Goal: Consume media (video, audio)

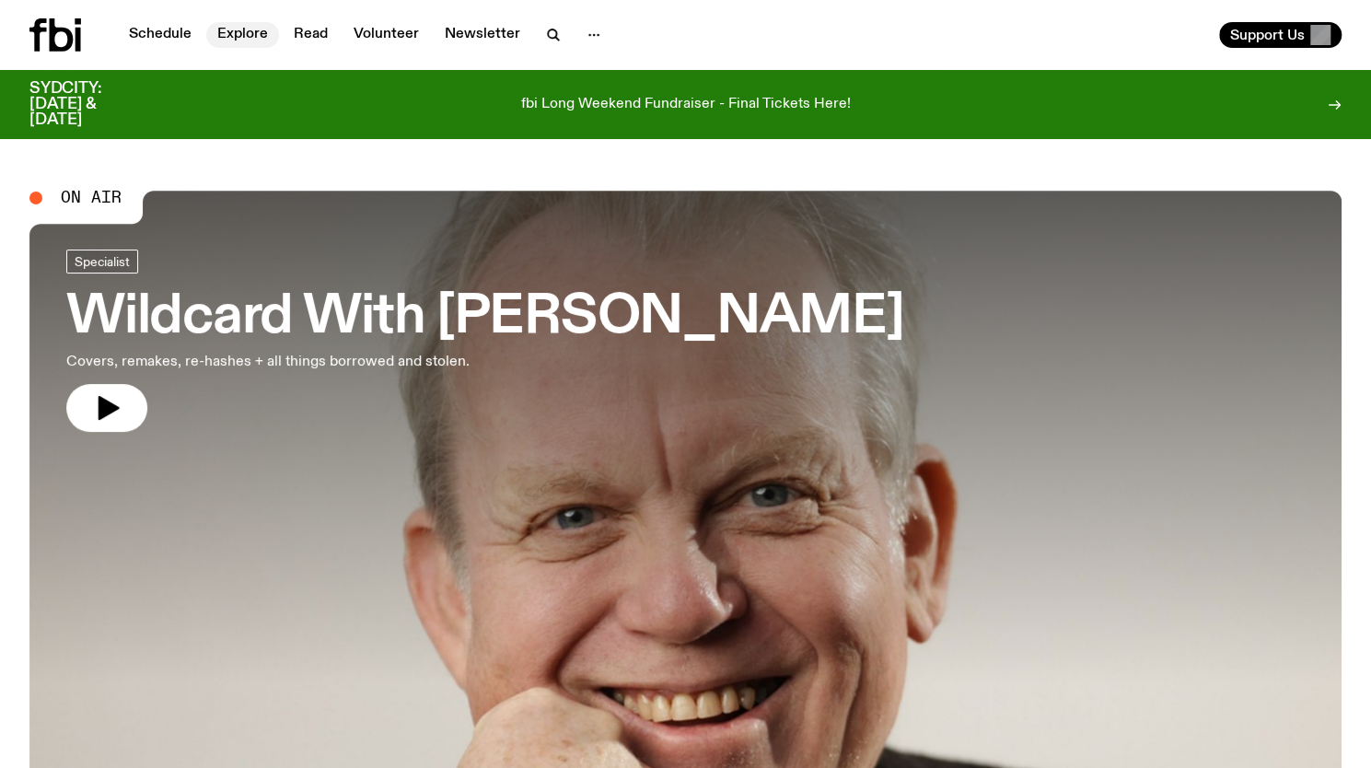
click at [250, 32] on link "Explore" at bounding box center [242, 35] width 73 height 26
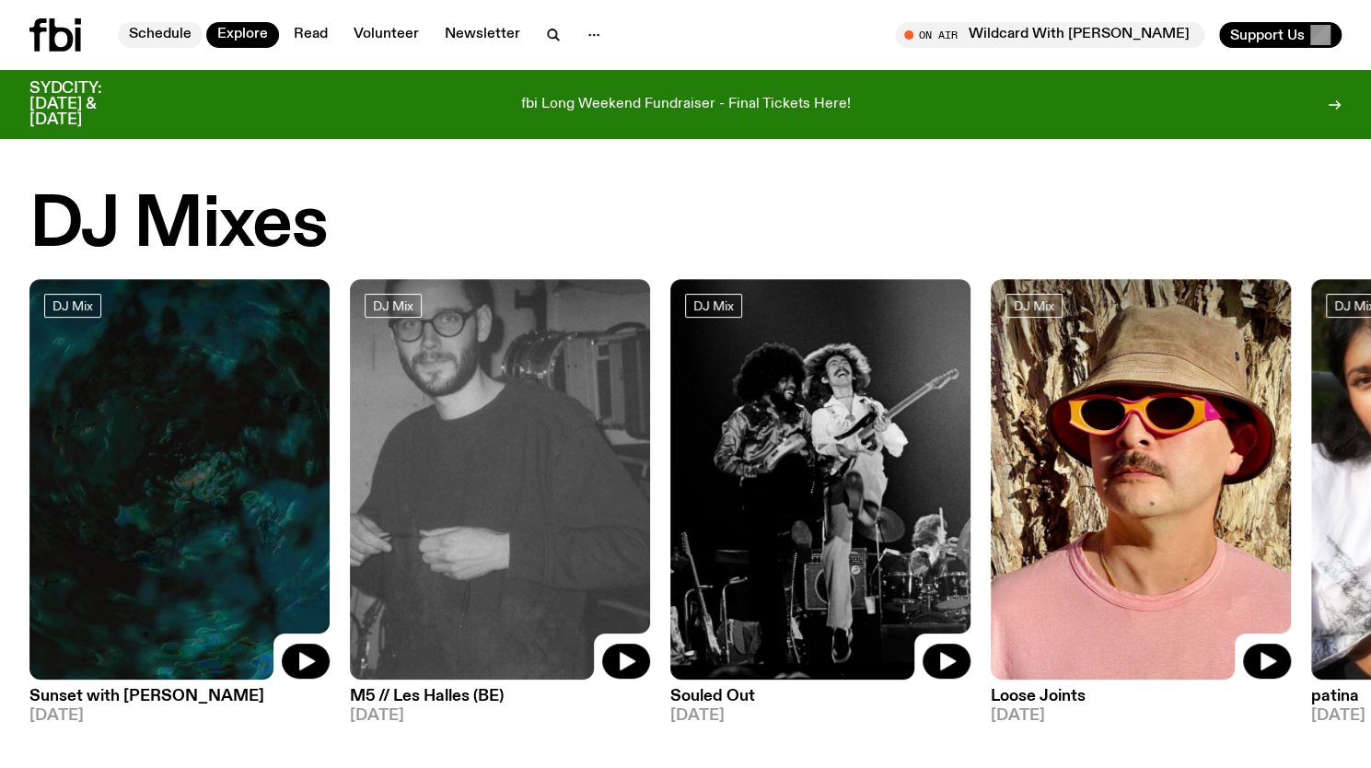
click at [157, 24] on link "Schedule" at bounding box center [160, 35] width 85 height 26
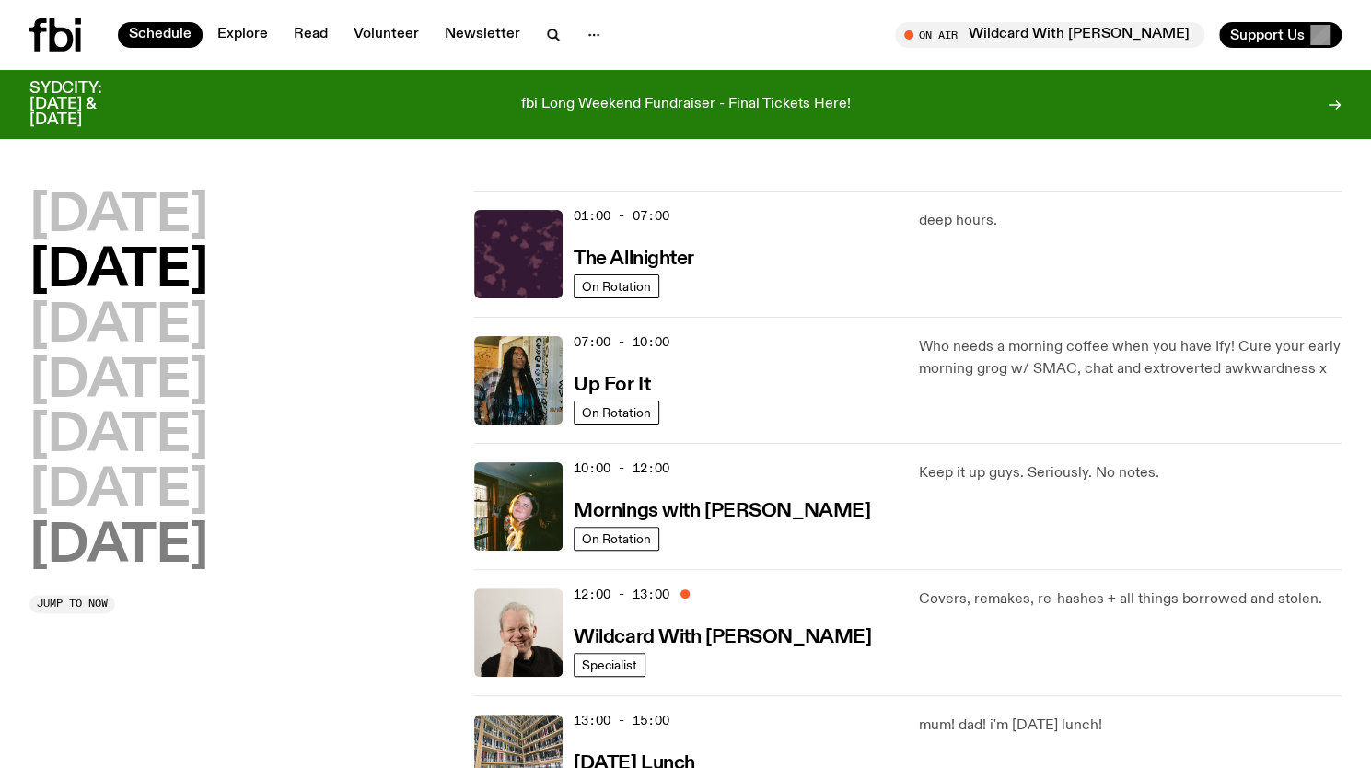
click at [164, 546] on h2 "[DATE]" at bounding box center [118, 547] width 179 height 52
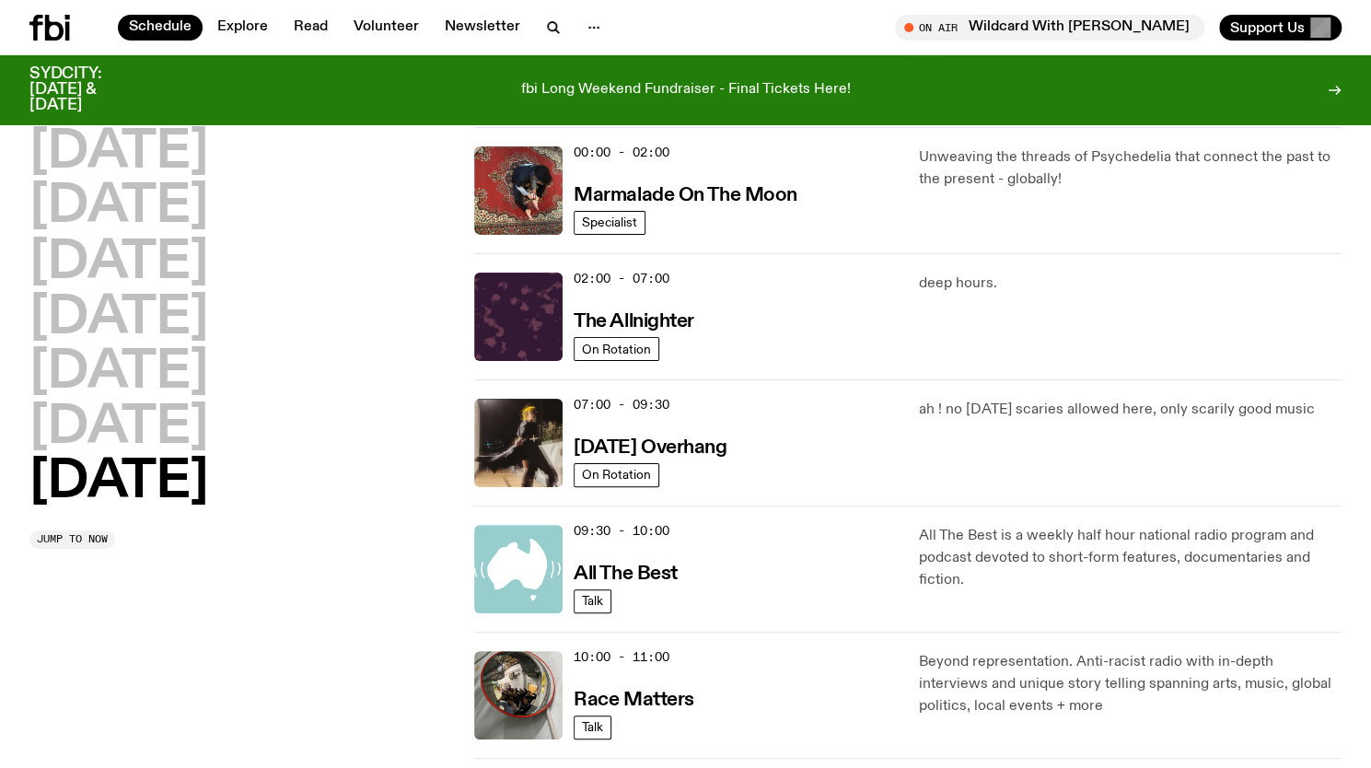
scroll to position [52, 0]
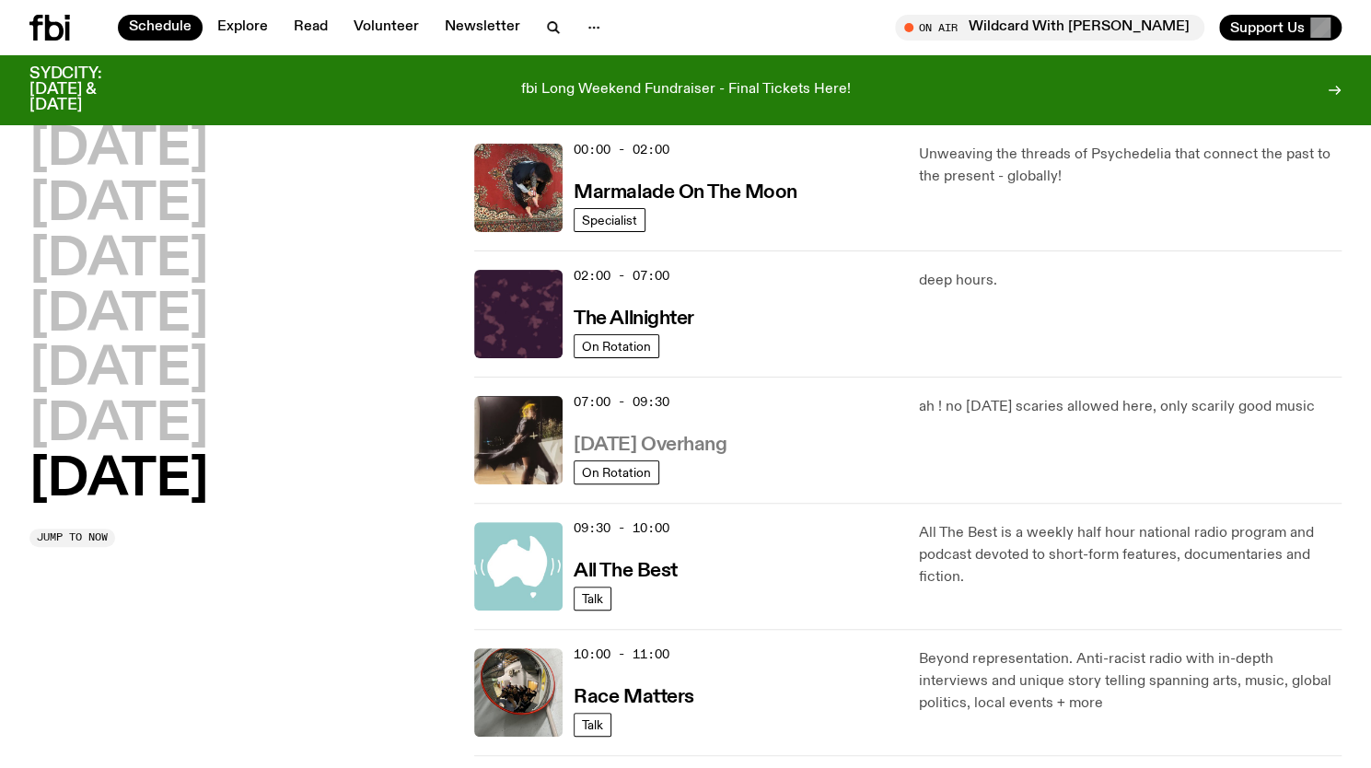
click at [688, 444] on h3 "[DATE] Overhang" at bounding box center [650, 444] width 153 height 19
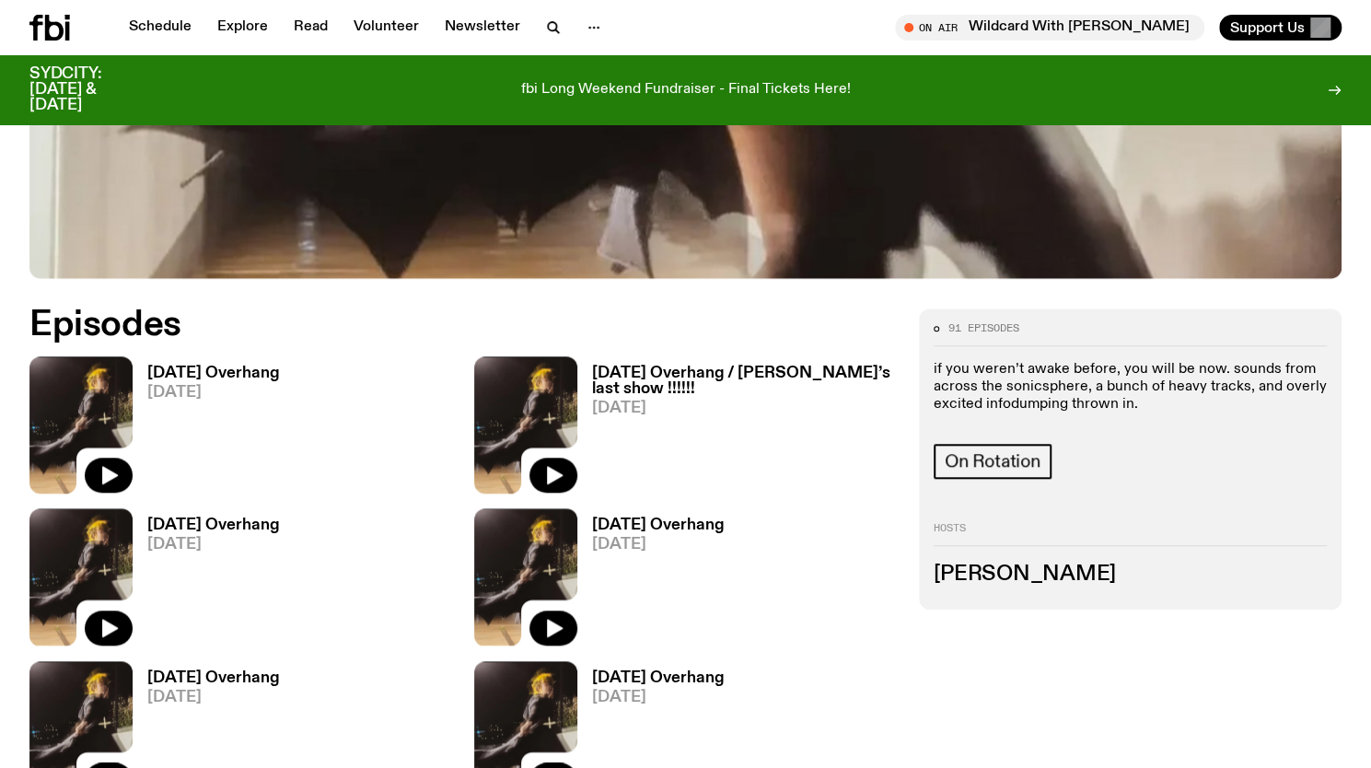
scroll to position [733, 0]
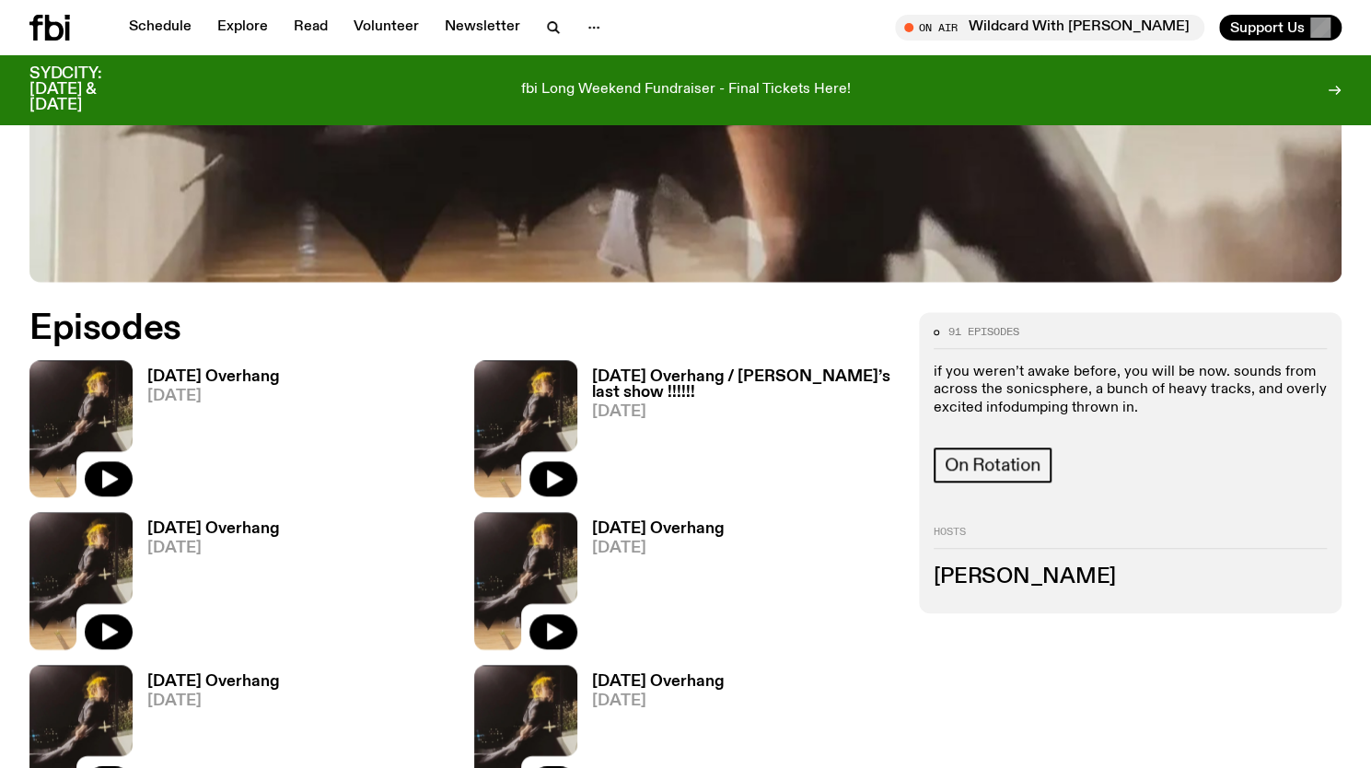
click at [226, 371] on h3 "[DATE] Overhang" at bounding box center [213, 377] width 133 height 16
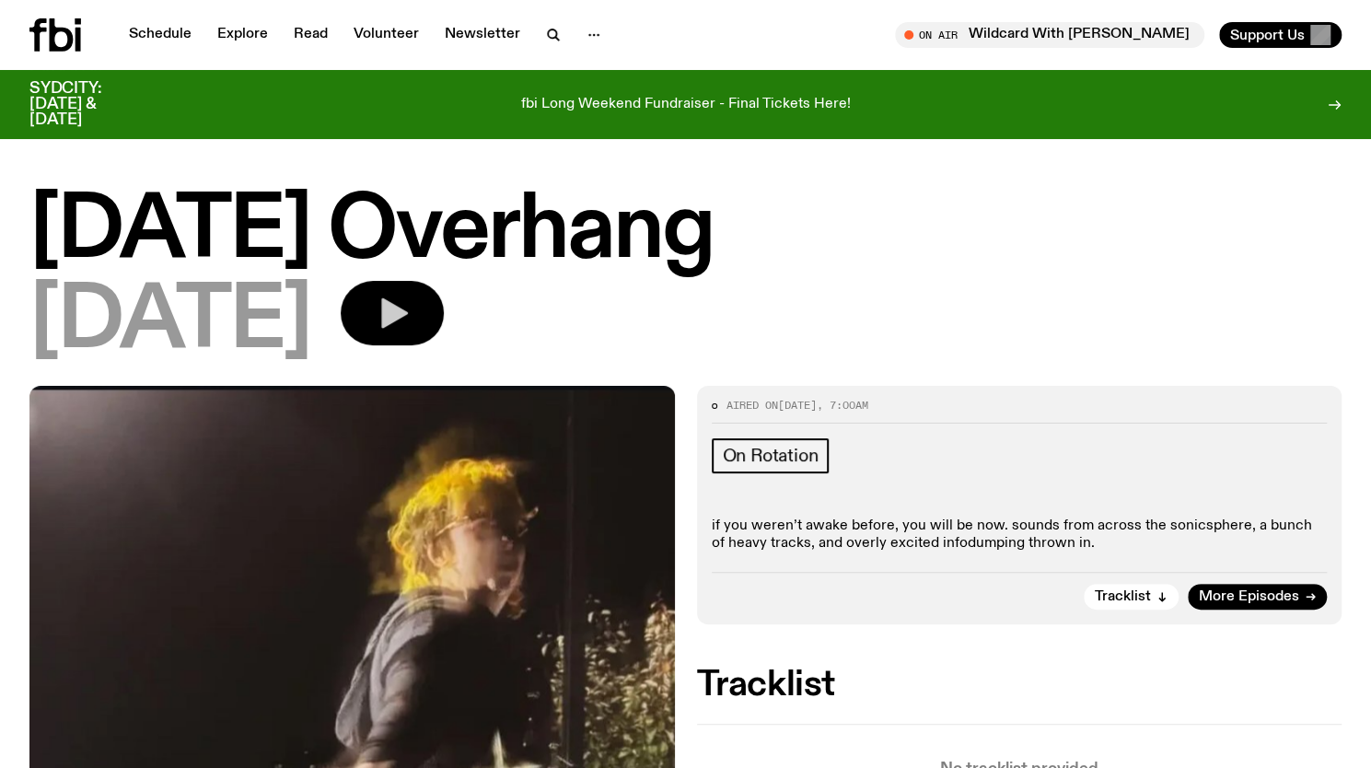
click at [408, 316] on icon "button" at bounding box center [394, 313] width 27 height 30
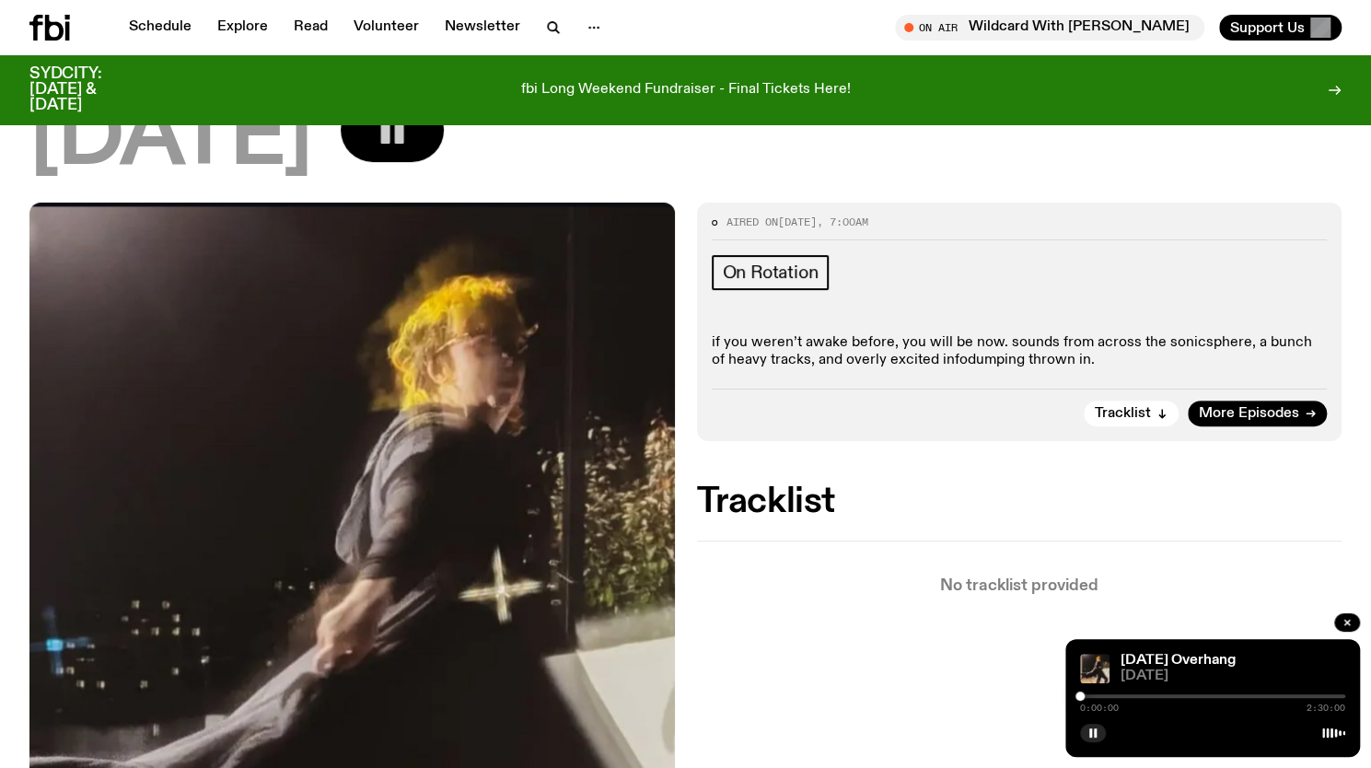
scroll to position [188, 0]
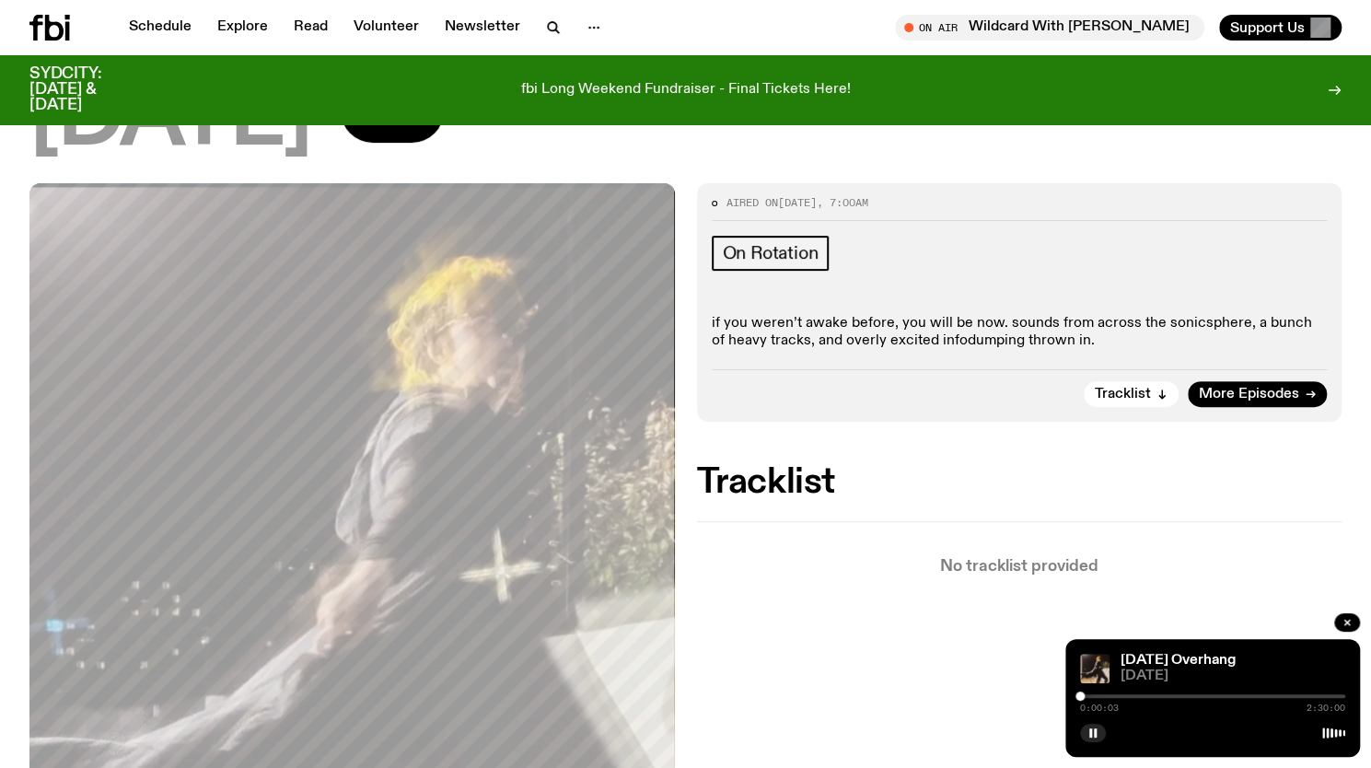
click at [1083, 695] on div at bounding box center [1079, 695] width 9 height 9
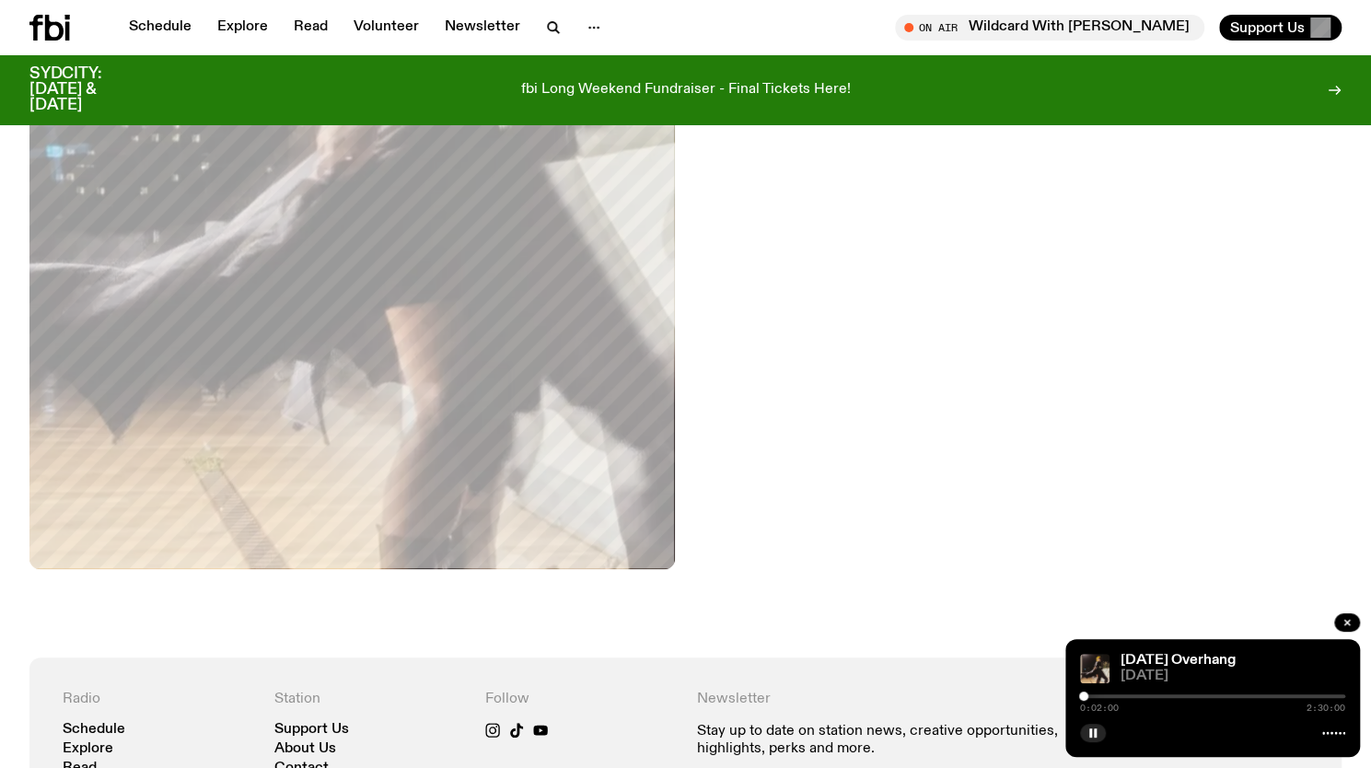
scroll to position [665, 0]
click at [1119, 697] on div at bounding box center [1212, 696] width 265 height 4
click at [1335, 695] on div at bounding box center [1212, 696] width 265 height 4
click at [1337, 699] on div at bounding box center [1336, 695] width 9 height 9
click at [1342, 695] on div at bounding box center [1212, 696] width 265 height 4
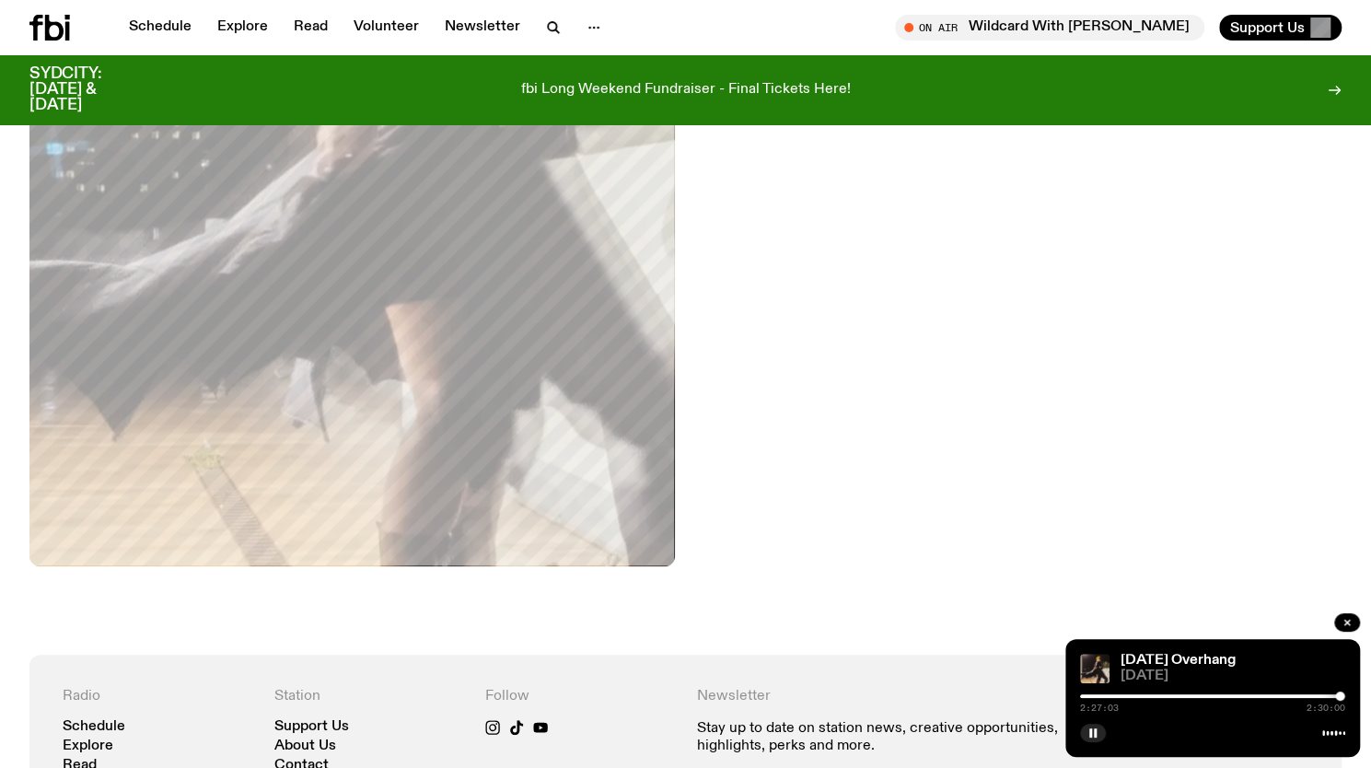
click at [1340, 695] on div at bounding box center [1339, 695] width 9 height 9
click at [1334, 695] on div at bounding box center [1206, 696] width 265 height 4
click at [1331, 691] on div at bounding box center [1334, 695] width 9 height 9
click at [1328, 695] on div at bounding box center [1331, 695] width 9 height 9
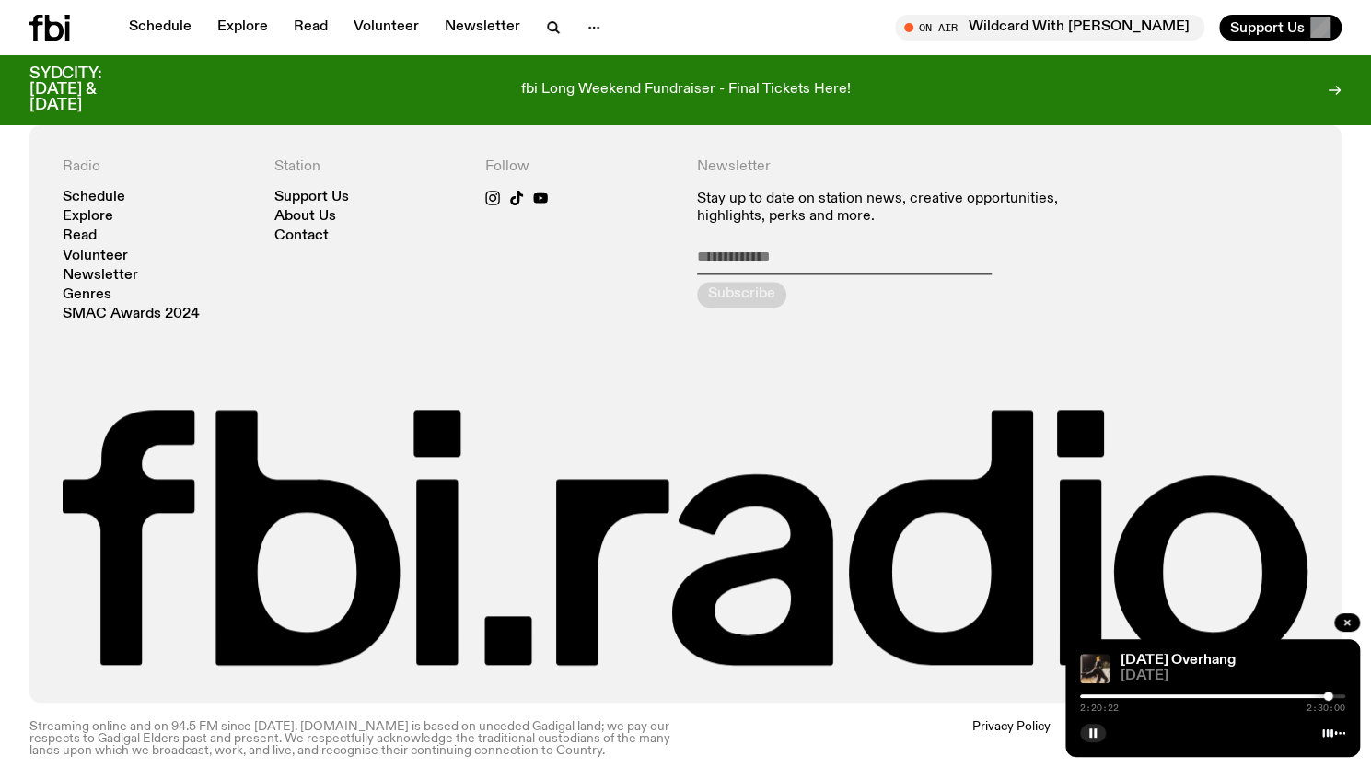
scroll to position [1213, 0]
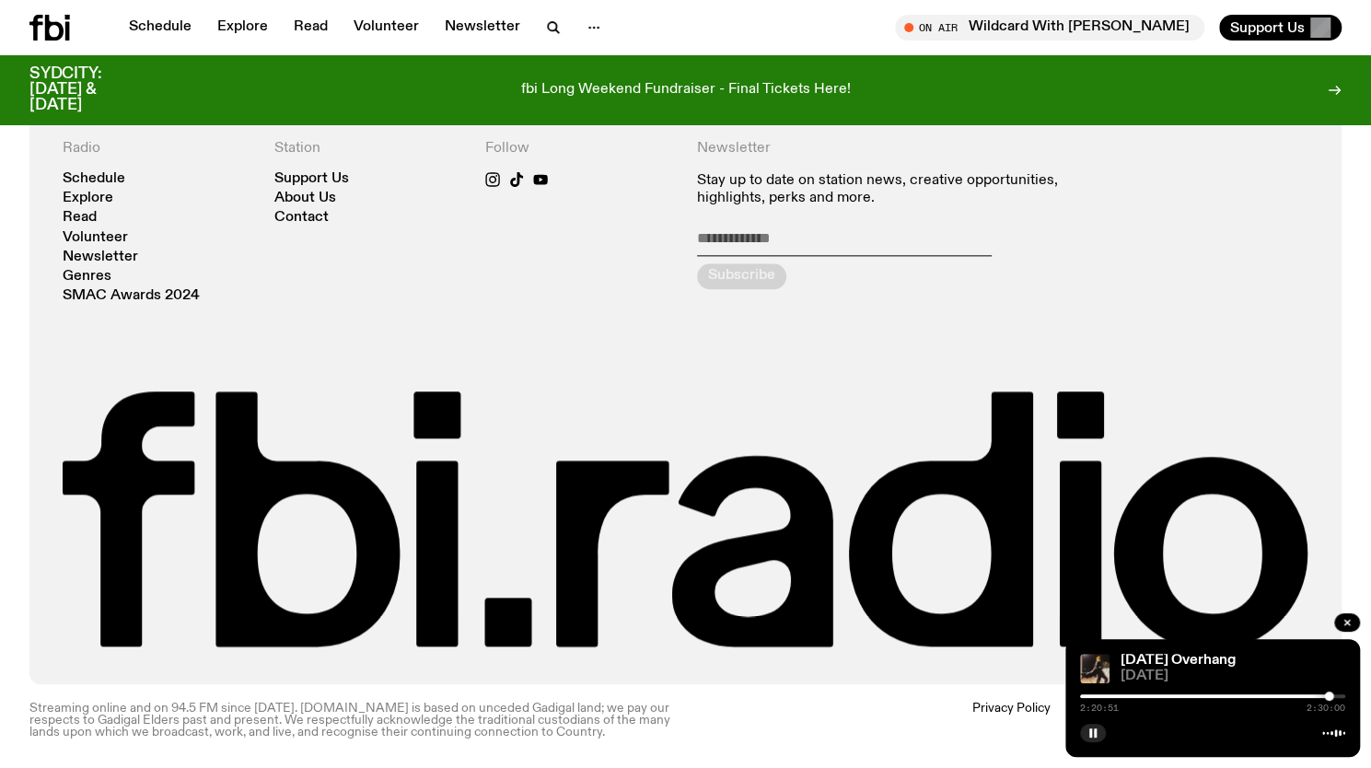
click at [1232, 694] on div at bounding box center [1195, 696] width 265 height 4
click at [1234, 694] on div at bounding box center [1231, 695] width 9 height 9
click at [1237, 698] on div at bounding box center [1237, 695] width 9 height 9
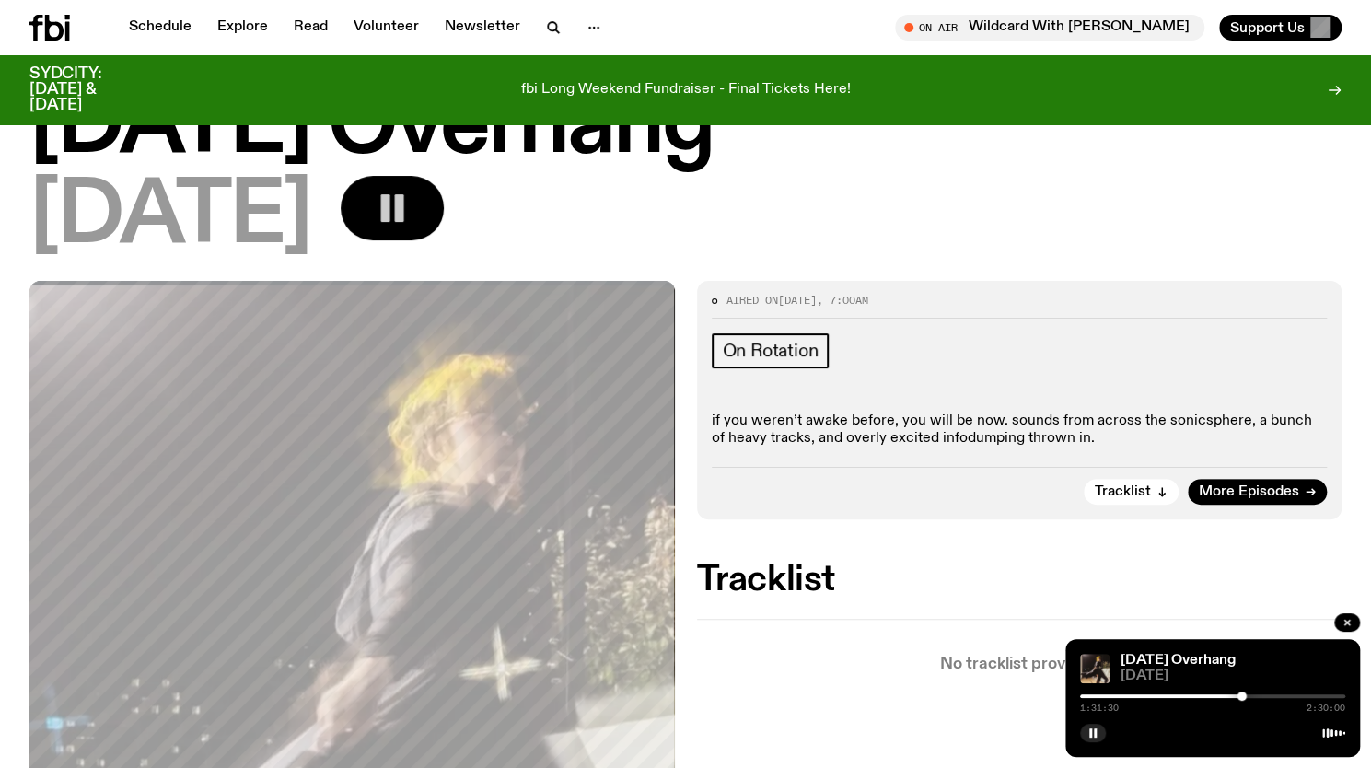
scroll to position [91, 0]
click at [1202, 693] on div "1:31:46 2:30:00" at bounding box center [1212, 702] width 265 height 22
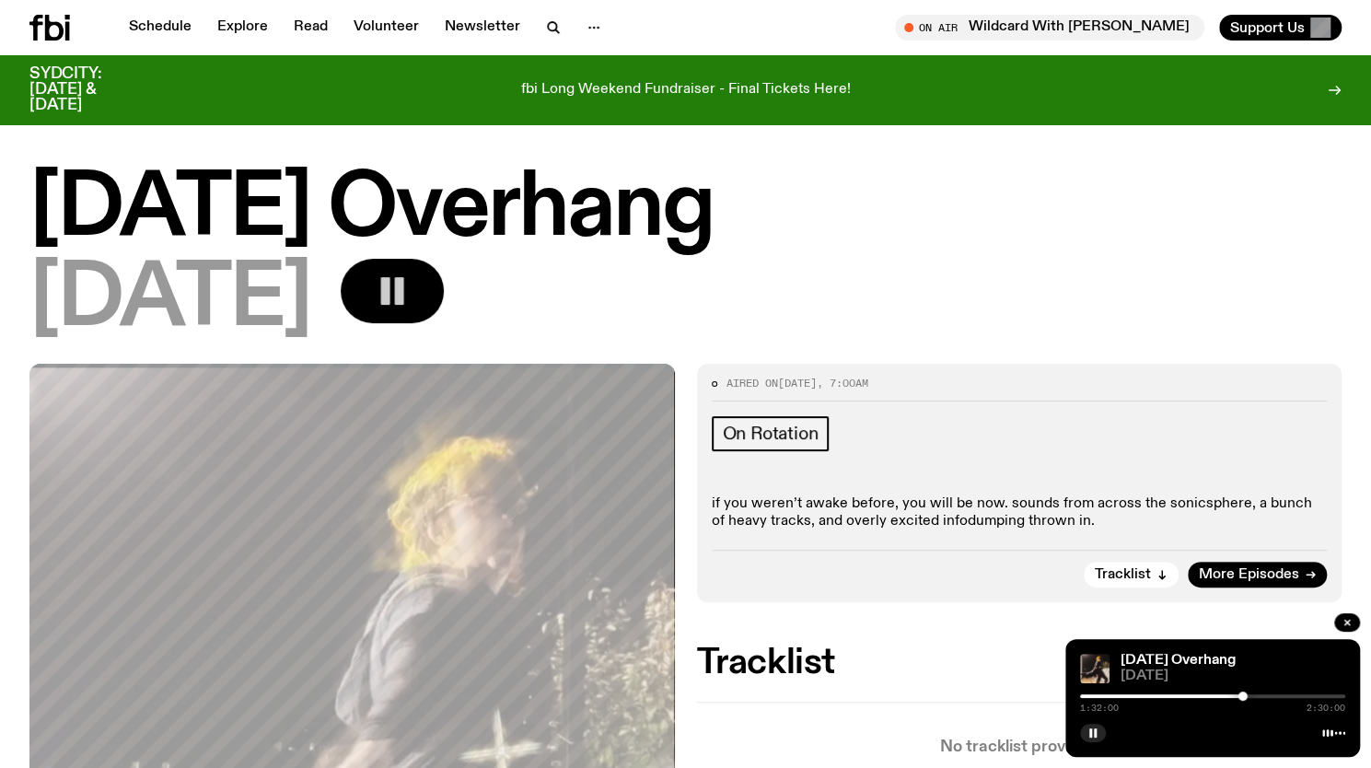
scroll to position [0, 0]
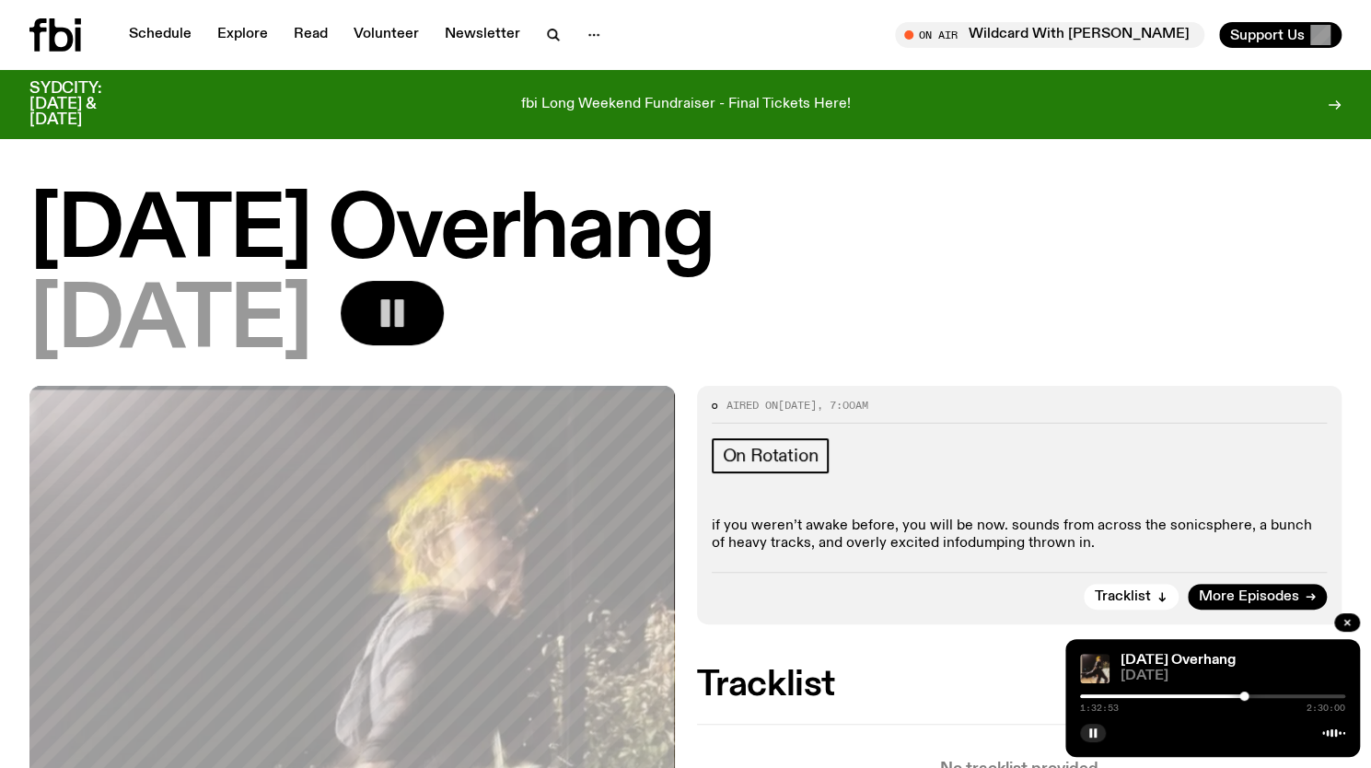
click at [1156, 693] on div "1:32:53 2:30:00" at bounding box center [1212, 702] width 265 height 22
click at [1165, 696] on div at bounding box center [1111, 696] width 265 height 4
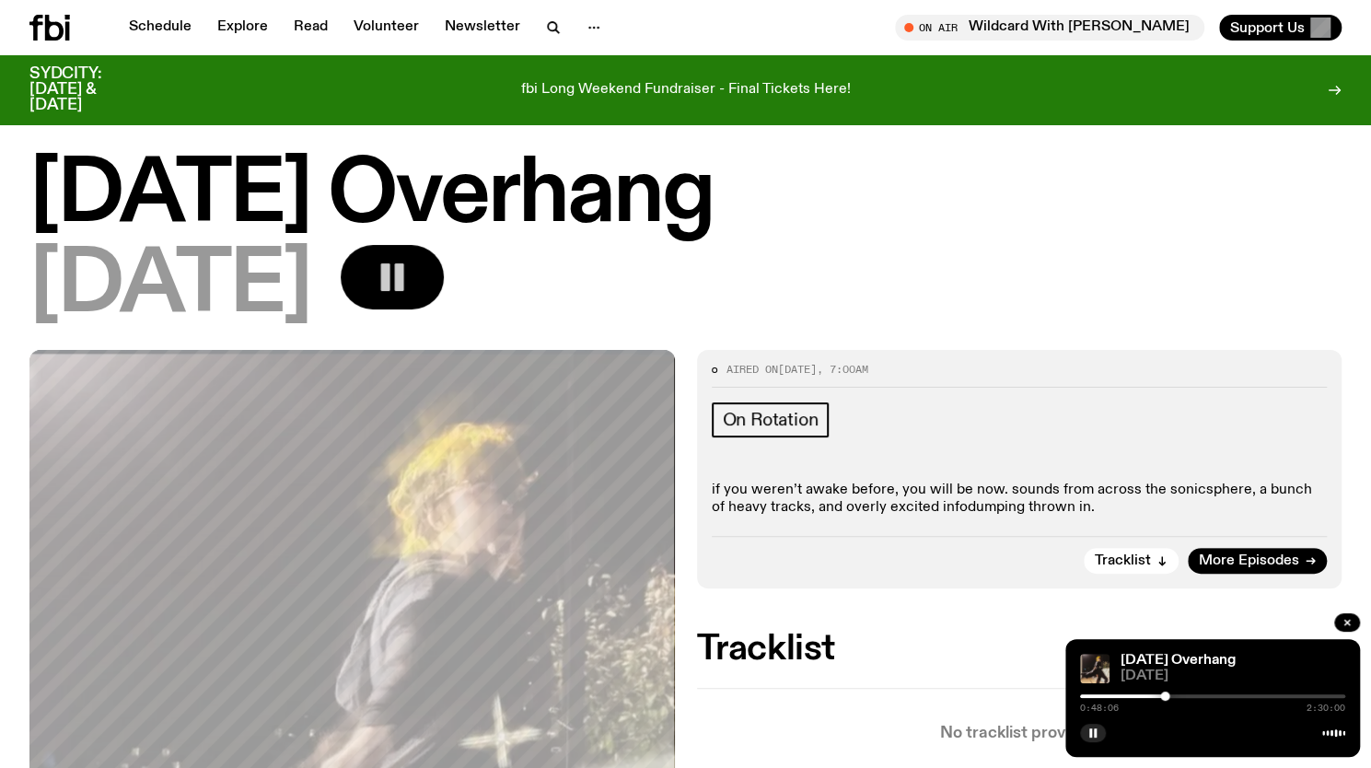
scroll to position [22, 0]
click at [1153, 694] on div at bounding box center [1032, 696] width 265 height 4
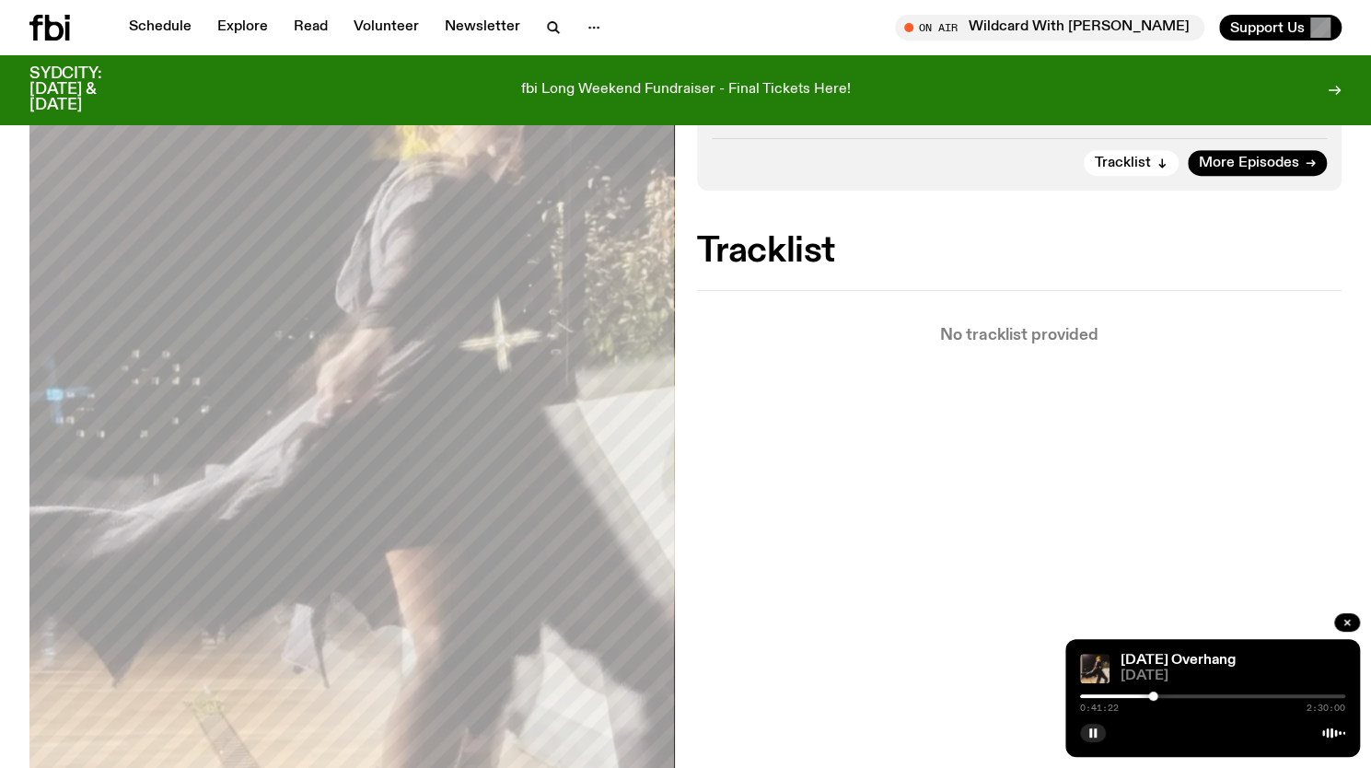
scroll to position [420, 0]
click at [1125, 697] on div at bounding box center [1020, 696] width 265 height 4
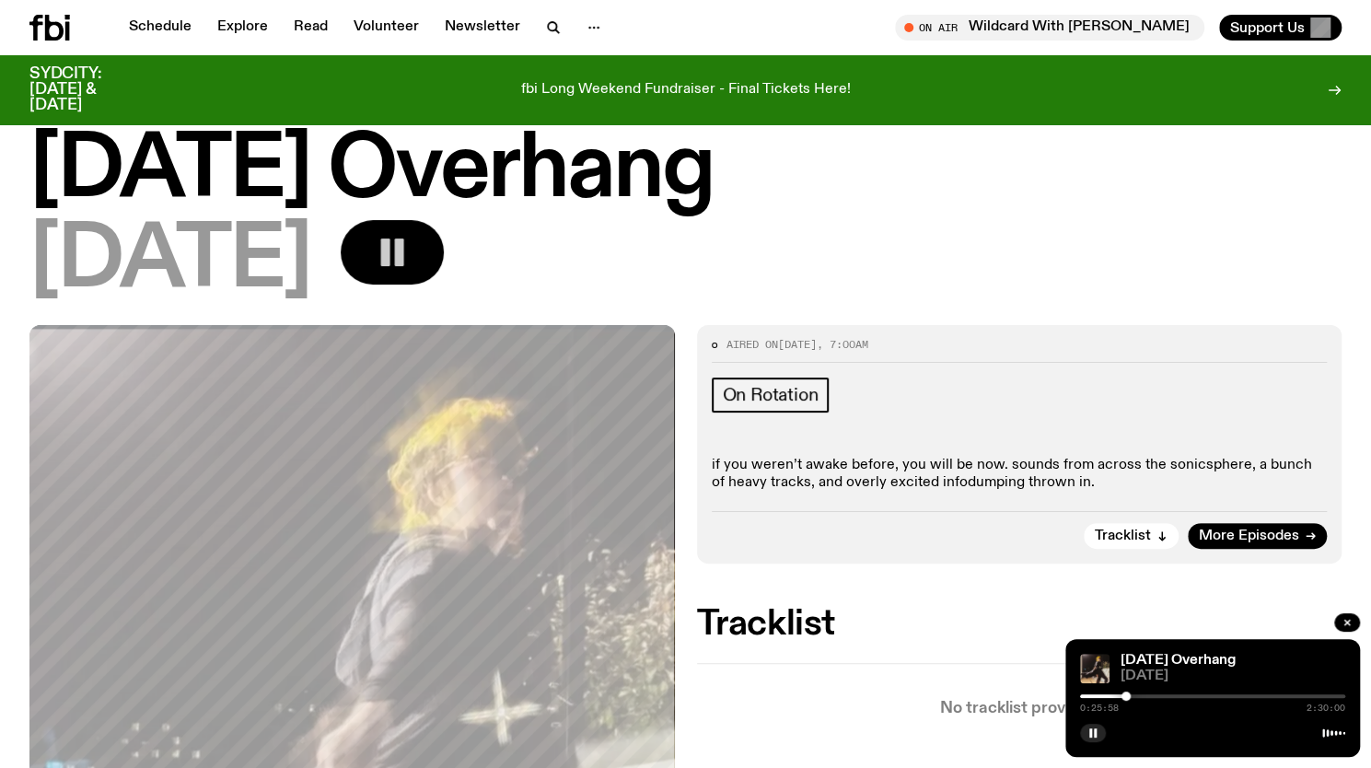
scroll to position [43, 0]
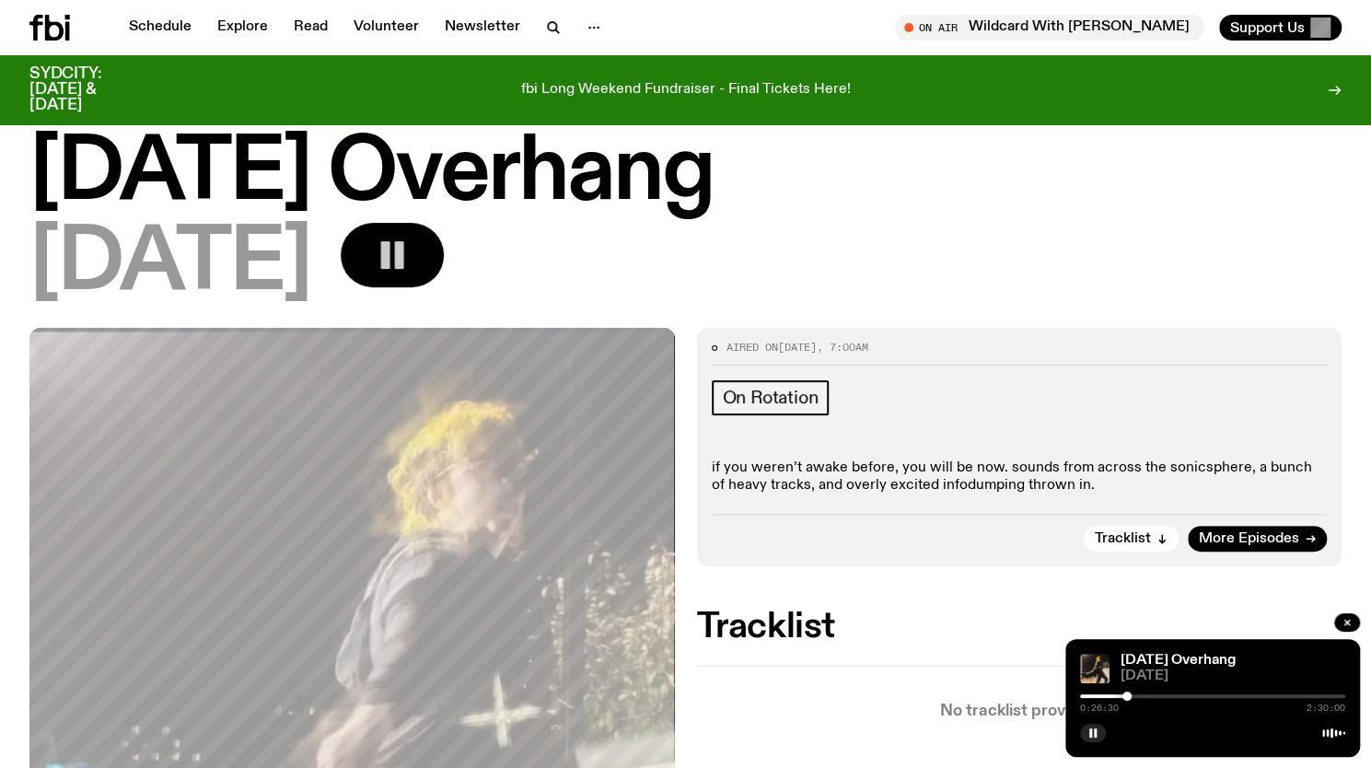
click at [1099, 693] on div "0:26:30 2:30:00" at bounding box center [1212, 702] width 265 height 22
click at [1103, 694] on div at bounding box center [994, 696] width 265 height 4
click at [1239, 694] on div at bounding box center [1212, 696] width 265 height 4
click at [1290, 691] on div "1:30:17 2:30:00" at bounding box center [1212, 702] width 265 height 22
click at [1300, 695] on div at bounding box center [1212, 696] width 265 height 4
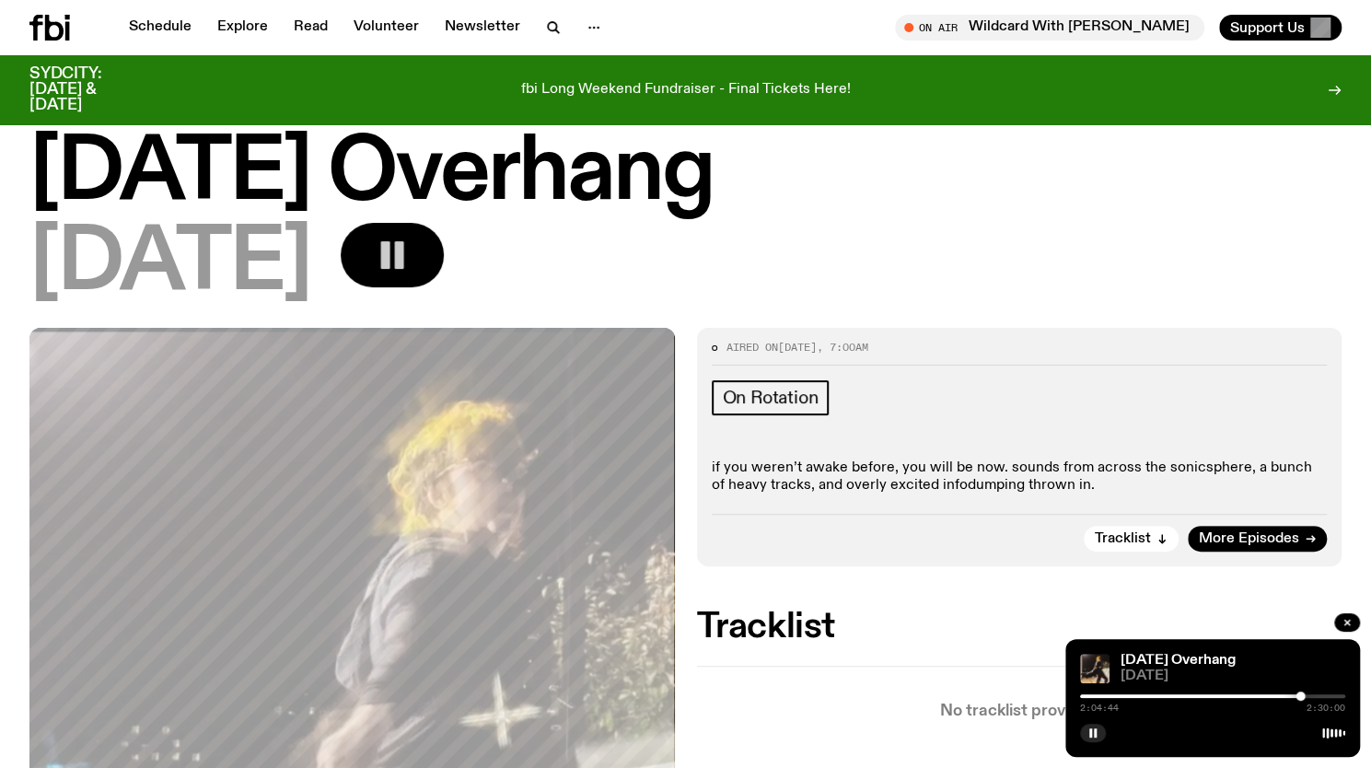
click at [1287, 696] on div at bounding box center [1167, 696] width 265 height 4
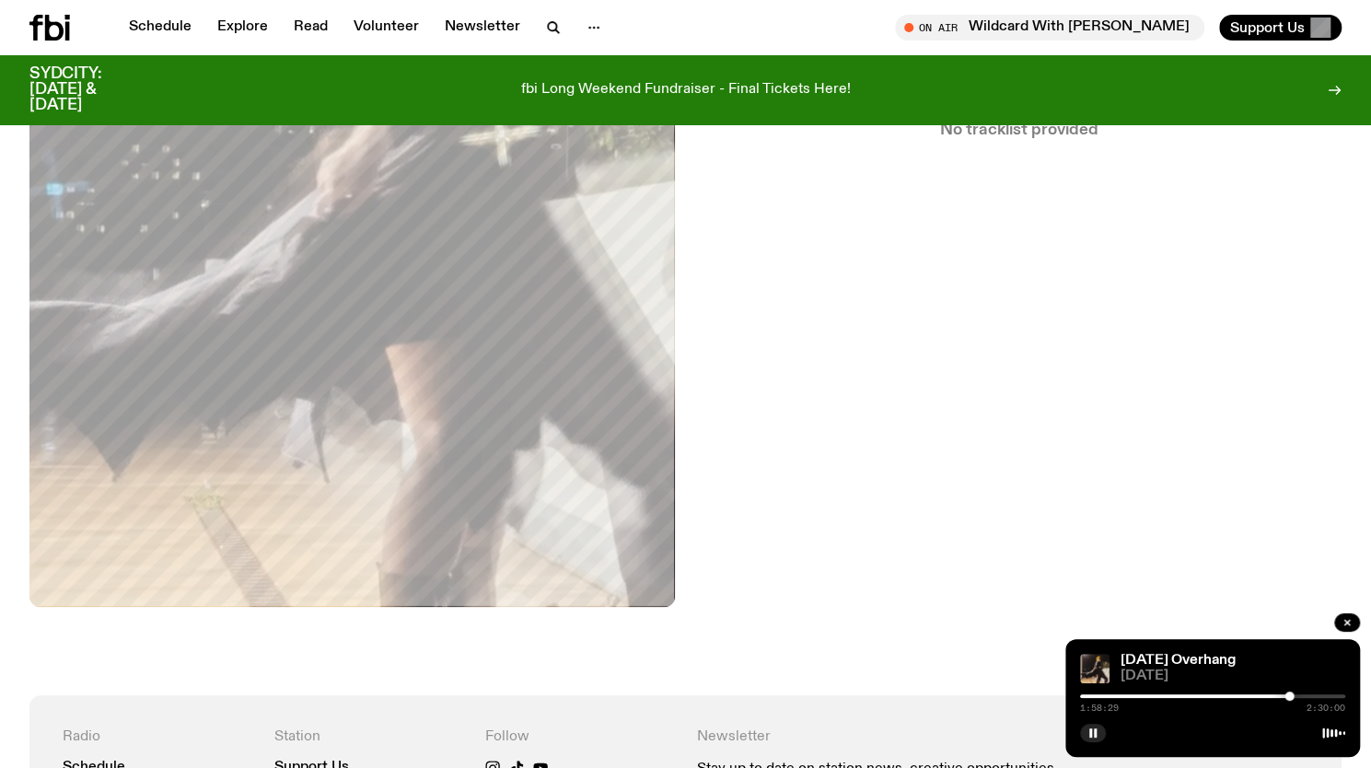
scroll to position [1213, 0]
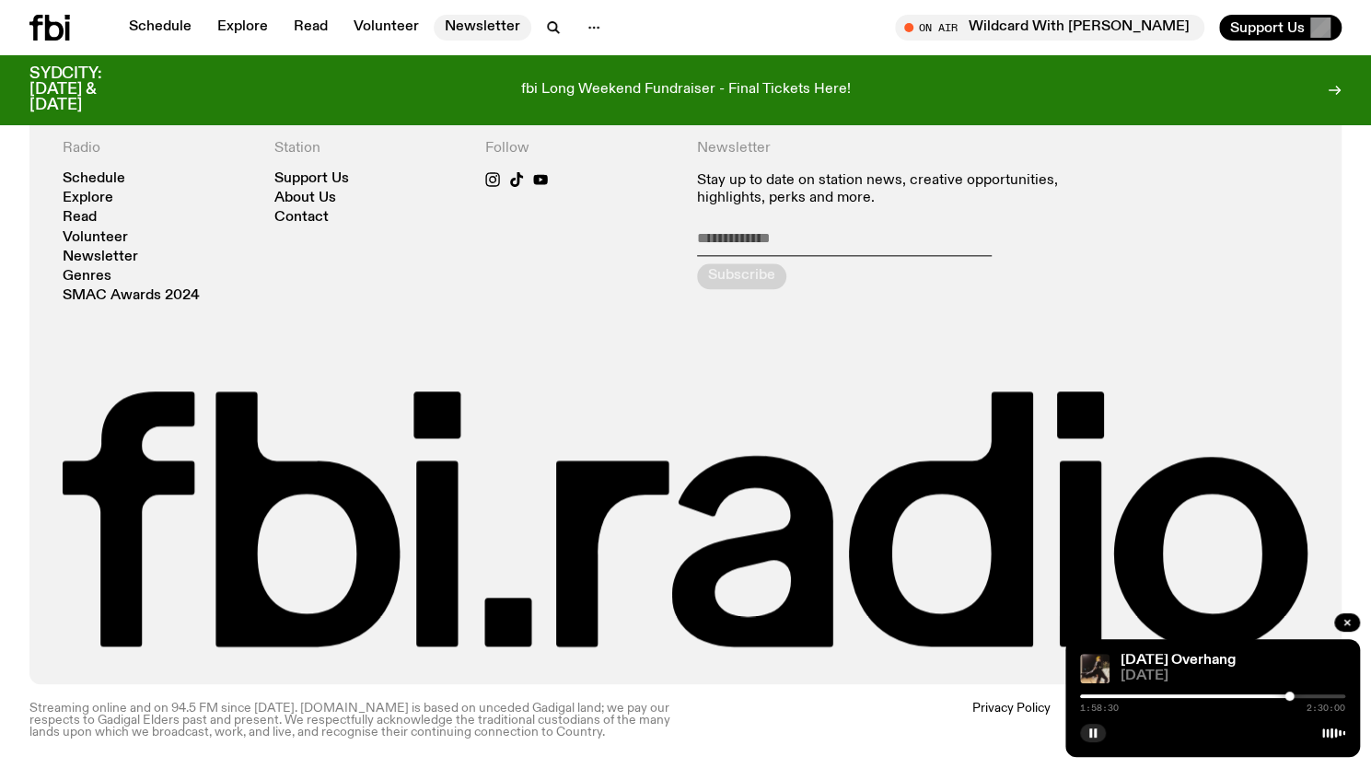
click at [496, 17] on link "Newsletter" at bounding box center [483, 28] width 98 height 26
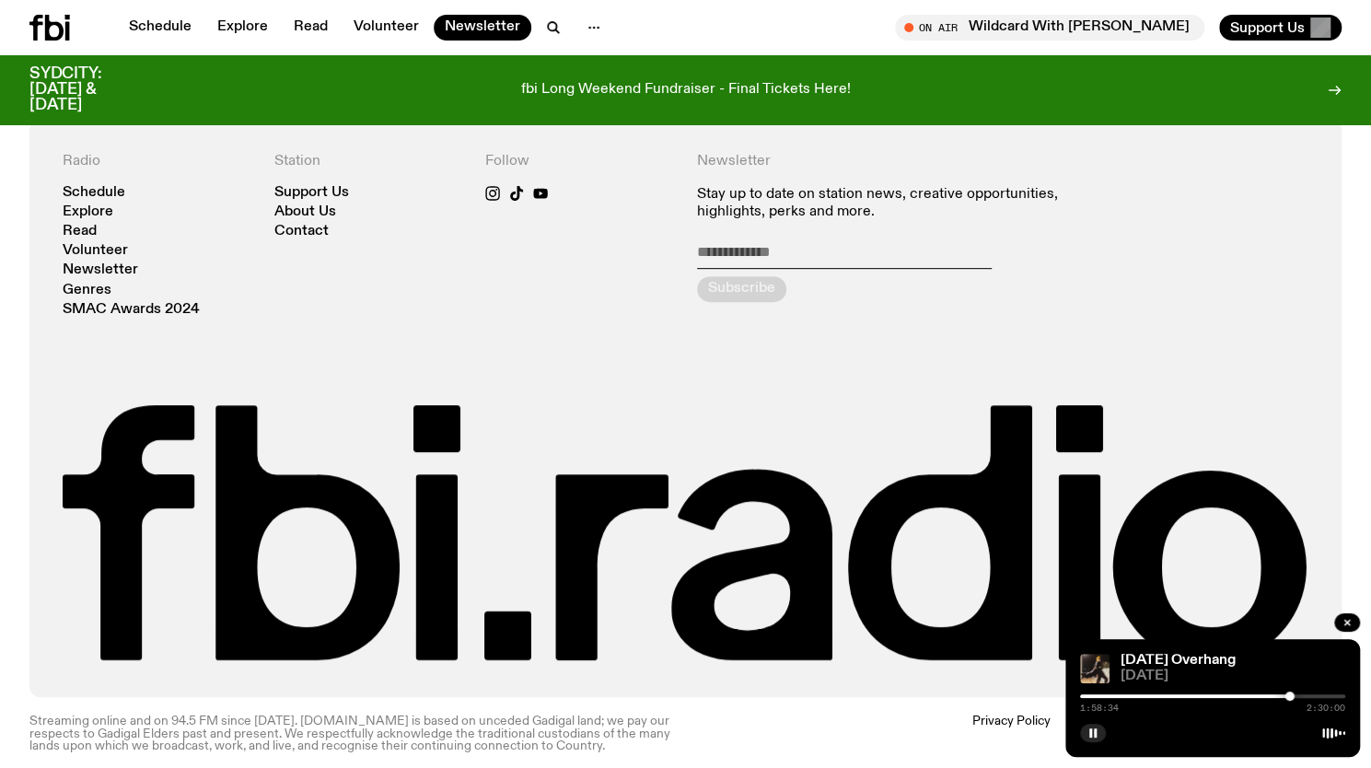
scroll to position [365, 0]
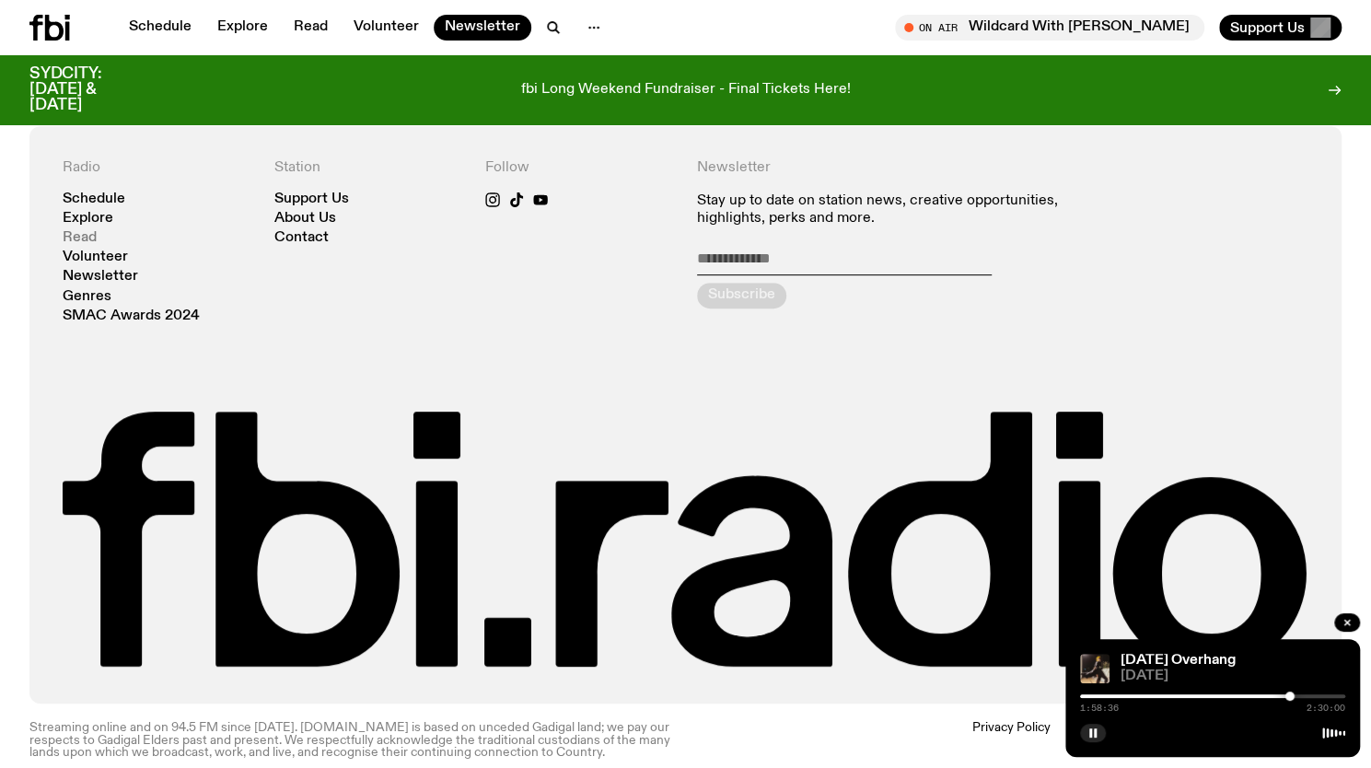
click at [81, 238] on link "Read" at bounding box center [80, 238] width 34 height 14
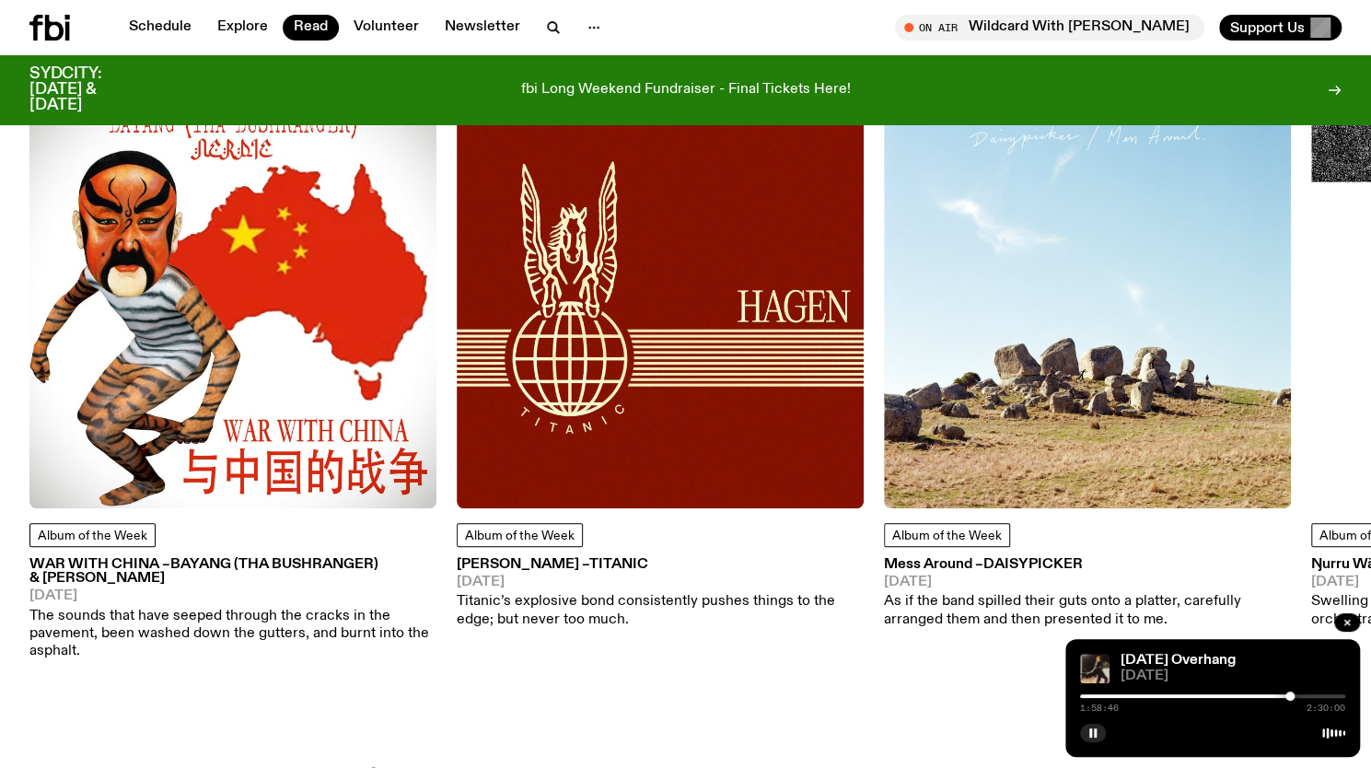
scroll to position [876, 0]
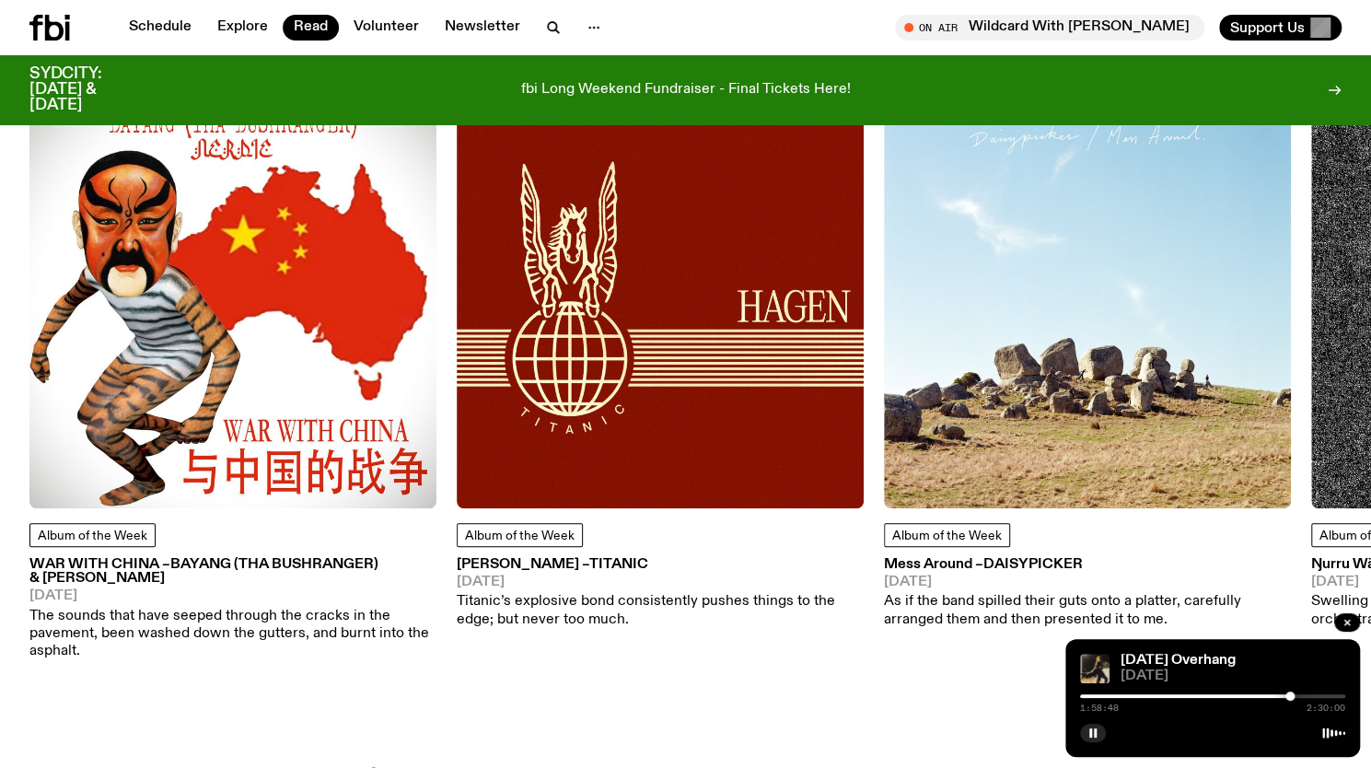
click at [317, 572] on h3 "WAR WITH CHINA – BAYANG (tha Bushranger) & [PERSON_NAME]" at bounding box center [232, 572] width 407 height 28
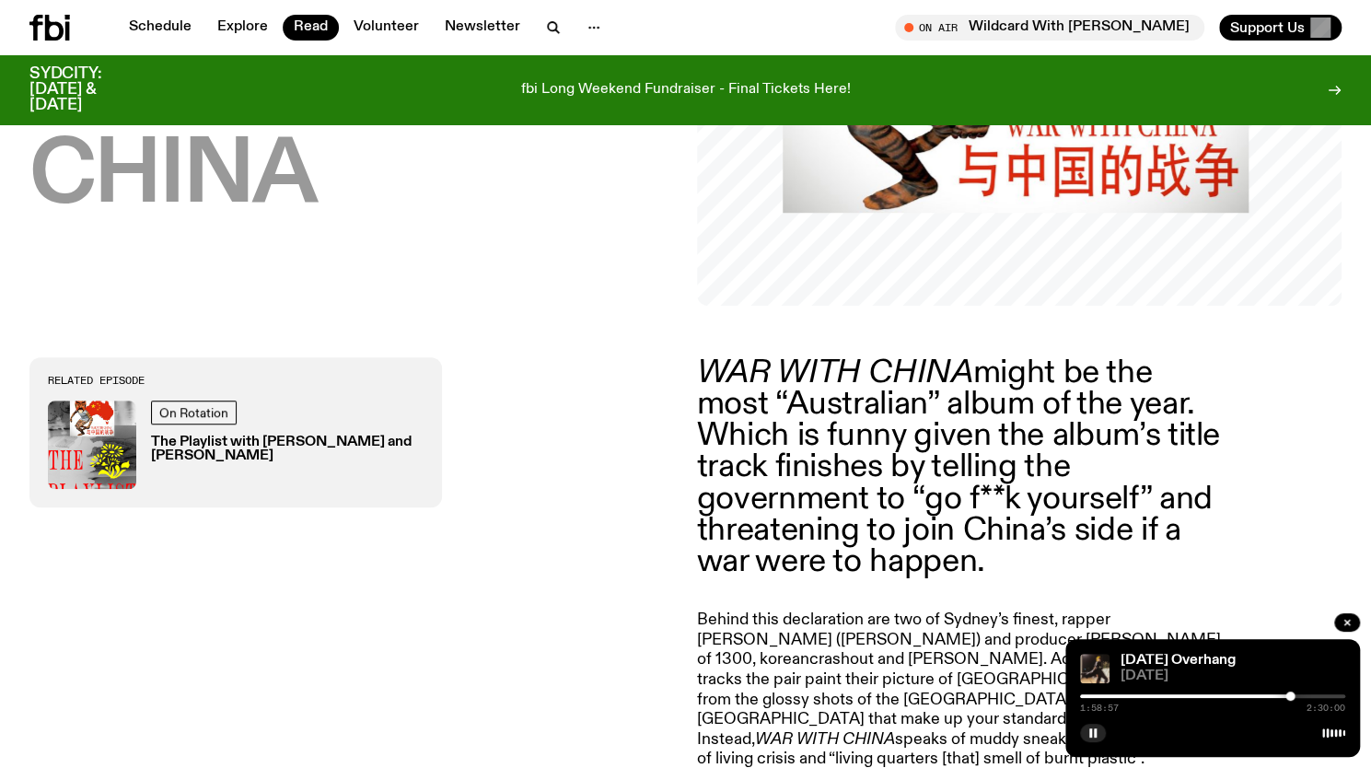
scroll to position [405, 0]
